Goal: Task Accomplishment & Management: Manage account settings

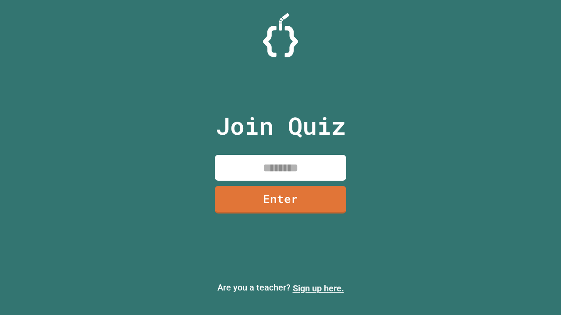
click at [318, 289] on link "Sign up here." at bounding box center [318, 288] width 51 height 11
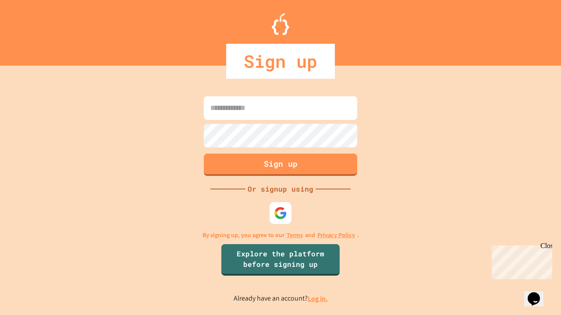
click at [318, 299] on link "Log in." at bounding box center [318, 298] width 20 height 9
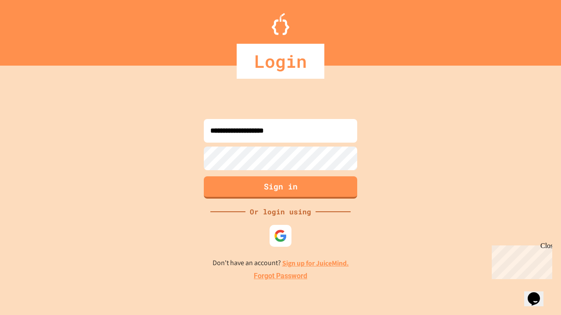
type input "**********"
